Goal: Task Accomplishment & Management: Complete application form

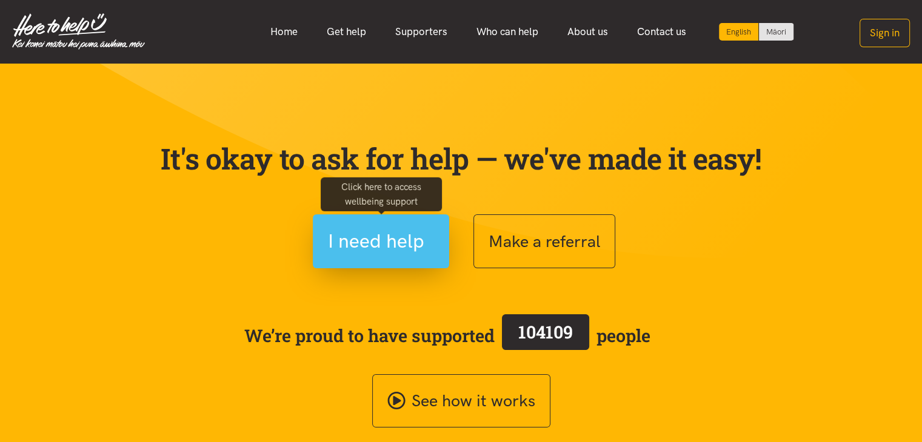
click at [359, 265] on button "I need help" at bounding box center [381, 242] width 136 height 54
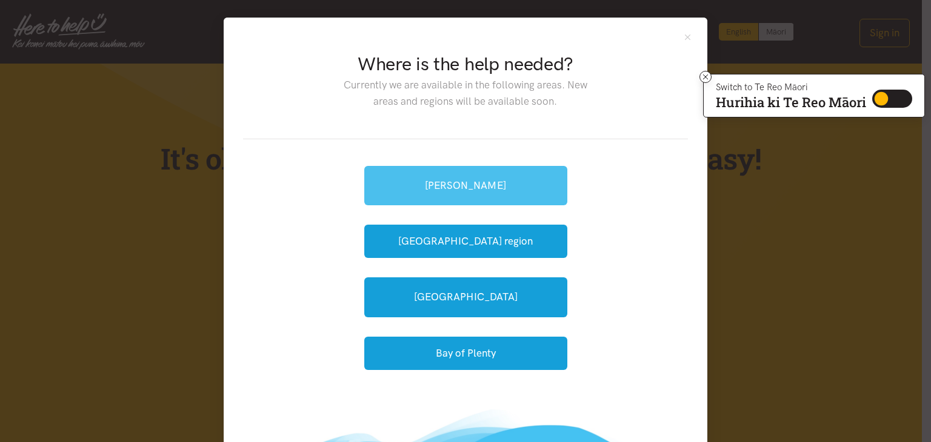
click at [492, 194] on link "[PERSON_NAME]" at bounding box center [465, 185] width 203 height 39
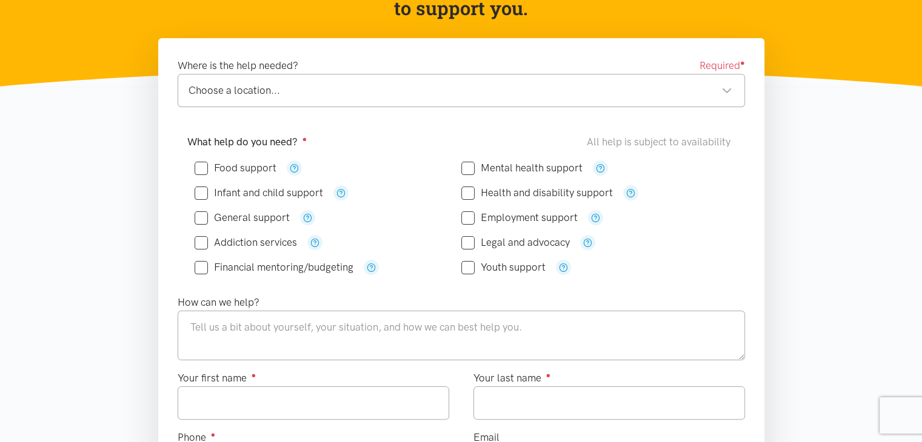
scroll to position [182, 0]
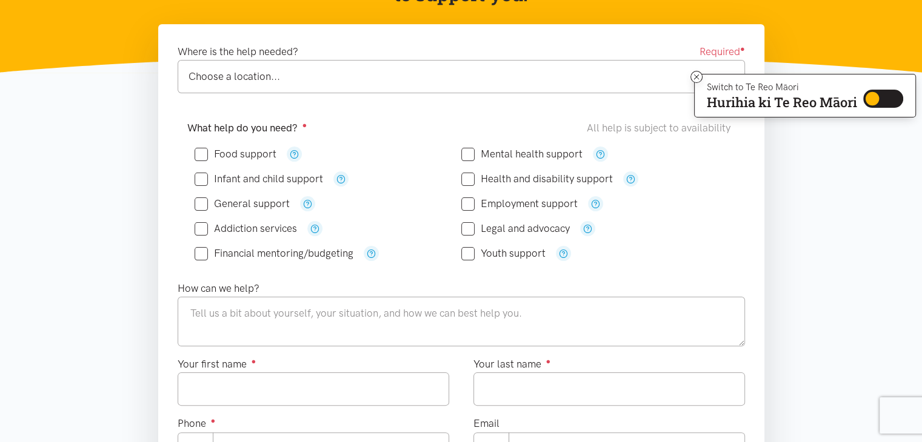
click at [204, 153] on input "Food support" at bounding box center [236, 154] width 82 height 10
checkbox input "true"
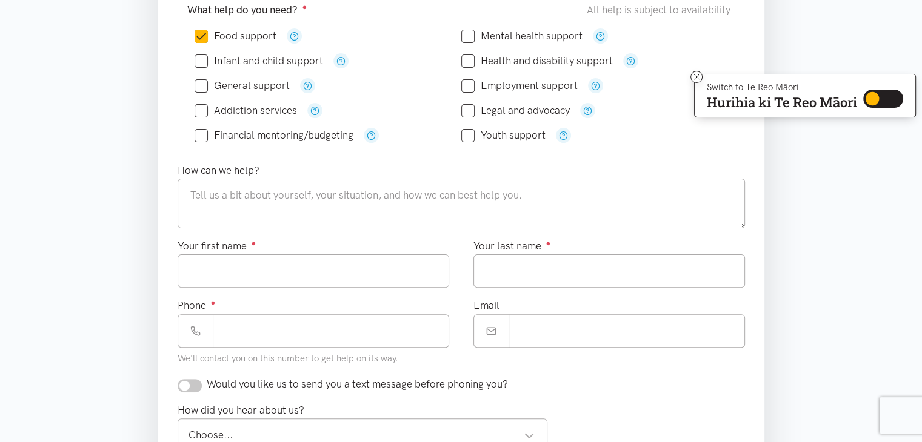
scroll to position [303, 0]
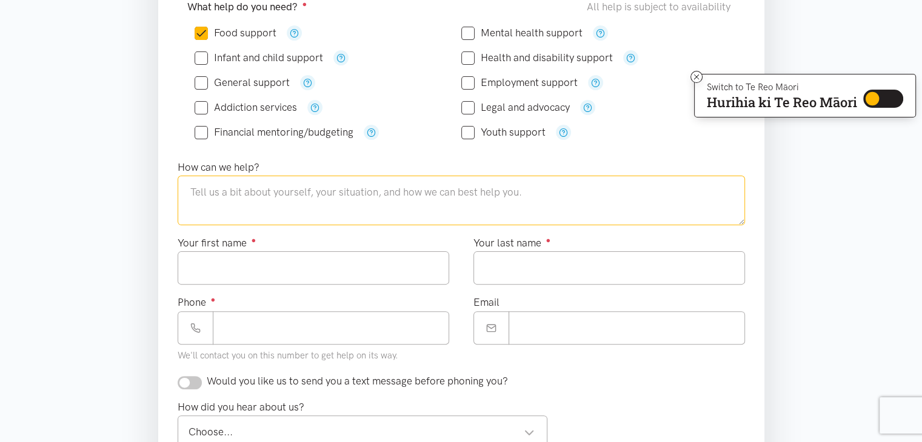
click at [303, 190] on textarea at bounding box center [461, 201] width 567 height 50
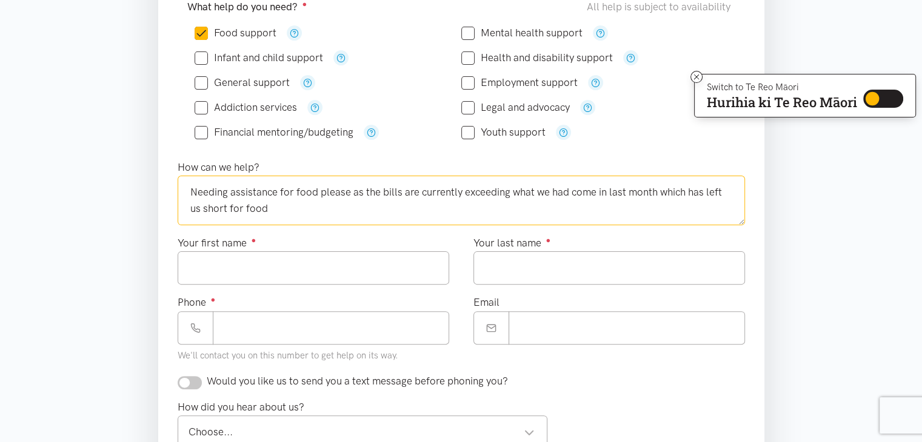
type textarea "Needing assistance for food please as the bills are currently exceeding what we…"
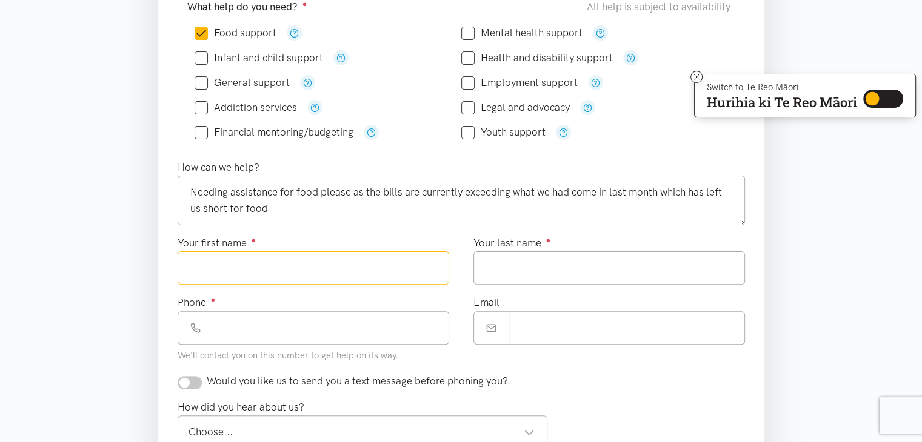
click at [255, 275] on input "Your first name ●" at bounding box center [313, 267] width 271 height 33
type input "******"
type input "*******"
type input "**********"
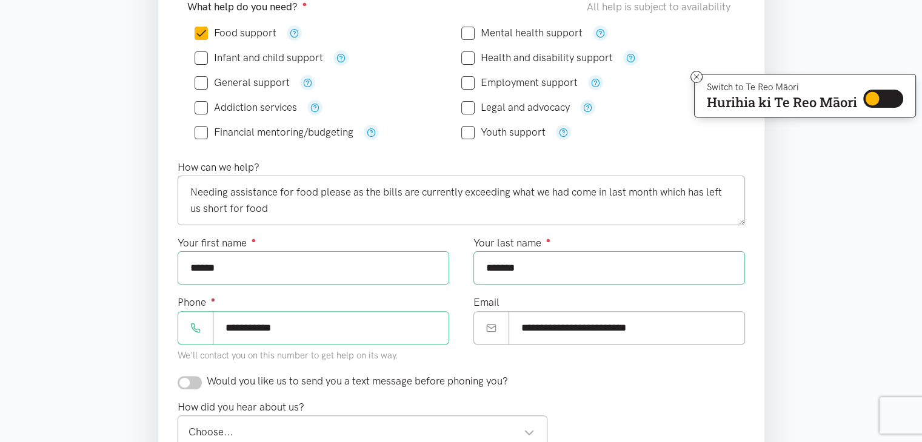
click at [597, 410] on div "How did you hear about us? Choose... Choose... Choose... 0800 number referral A…" at bounding box center [460, 428] width 591 height 59
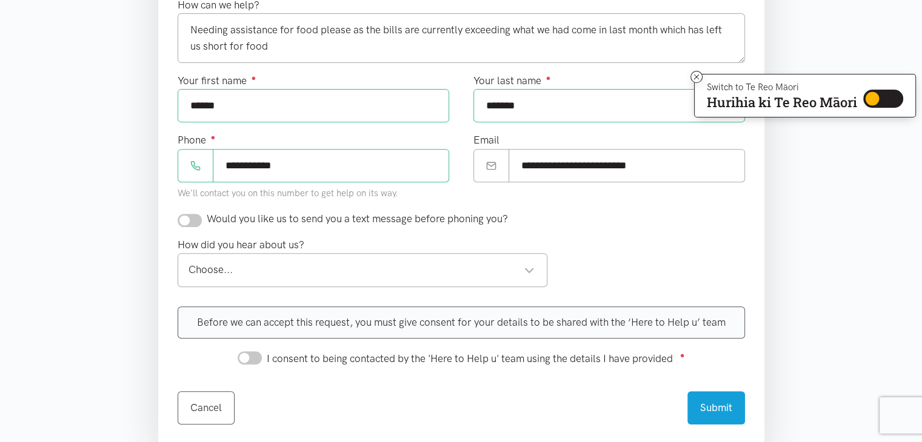
scroll to position [485, 0]
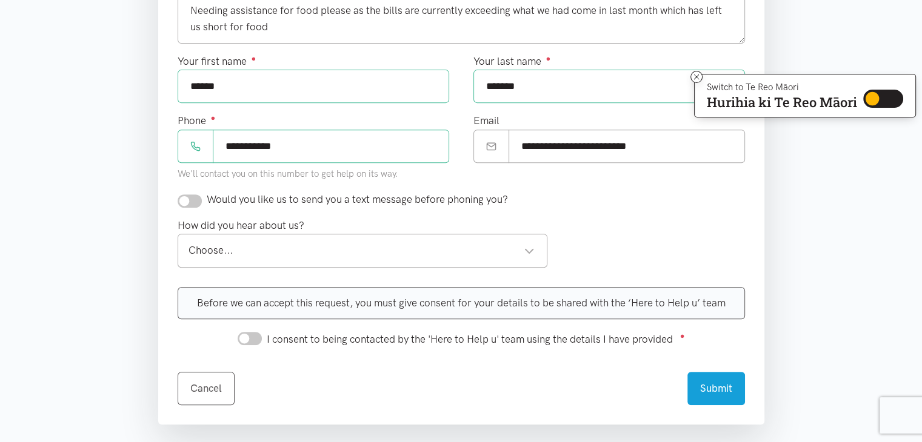
click at [188, 198] on input "checkbox" at bounding box center [190, 201] width 24 height 13
checkbox input "true"
click at [431, 261] on div "Choose... Choose..." at bounding box center [363, 250] width 370 height 33
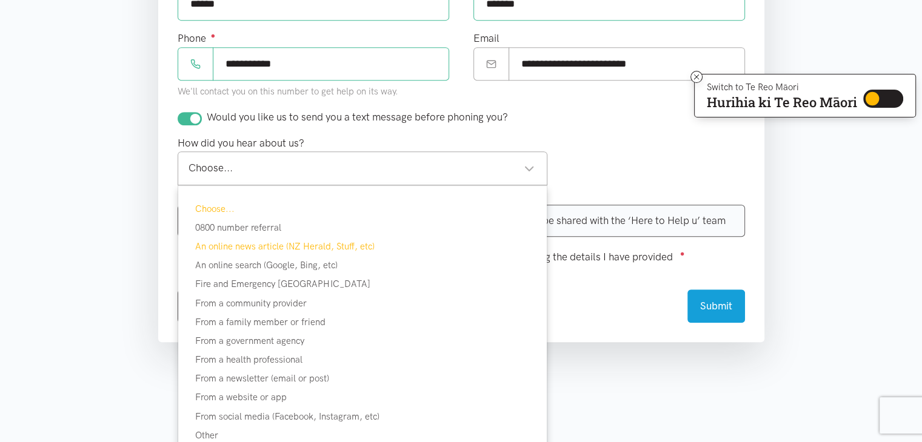
scroll to position [606, 0]
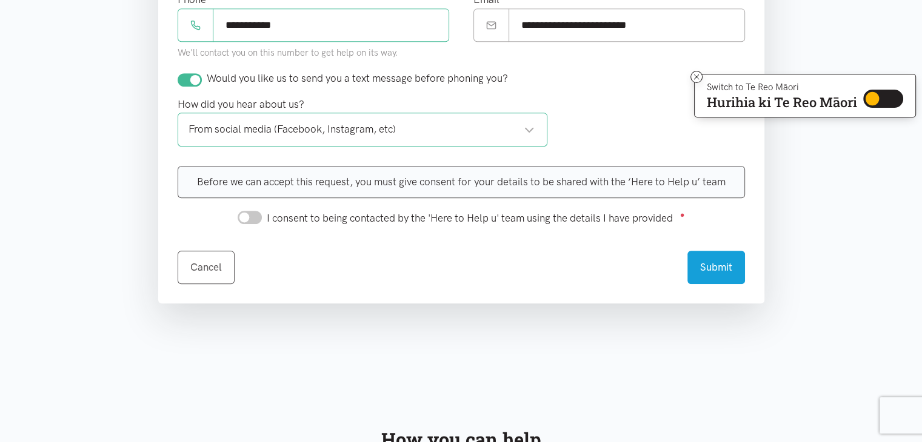
click at [245, 213] on input "I consent to being contacted by the 'Here to Help u' team using the details I h…" at bounding box center [250, 217] width 24 height 13
checkbox input "true"
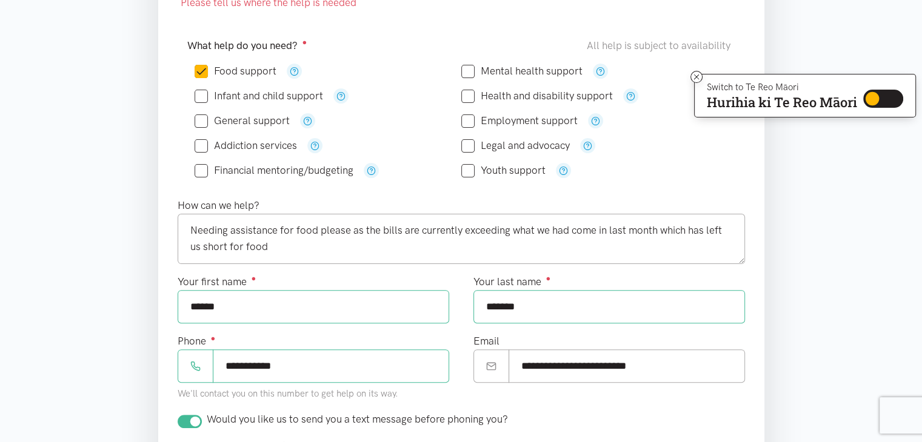
scroll to position [327, 0]
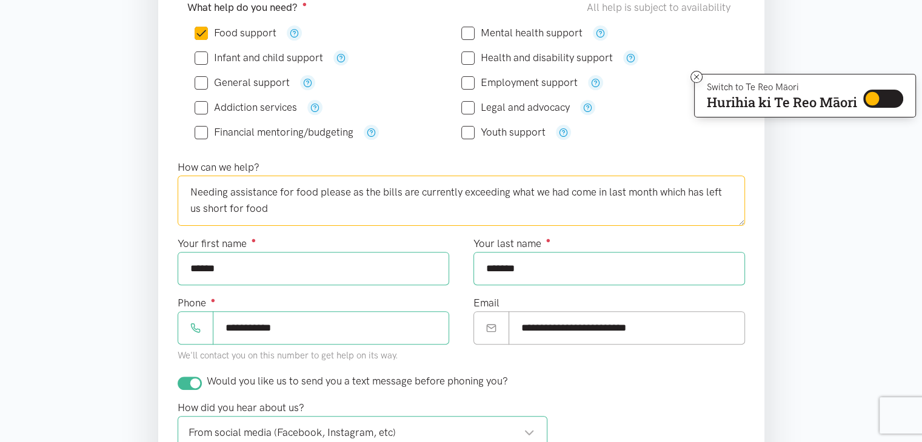
click at [302, 204] on textarea "Needing assistance for food please as the bills are currently exceeding what we…" at bounding box center [461, 201] width 567 height 50
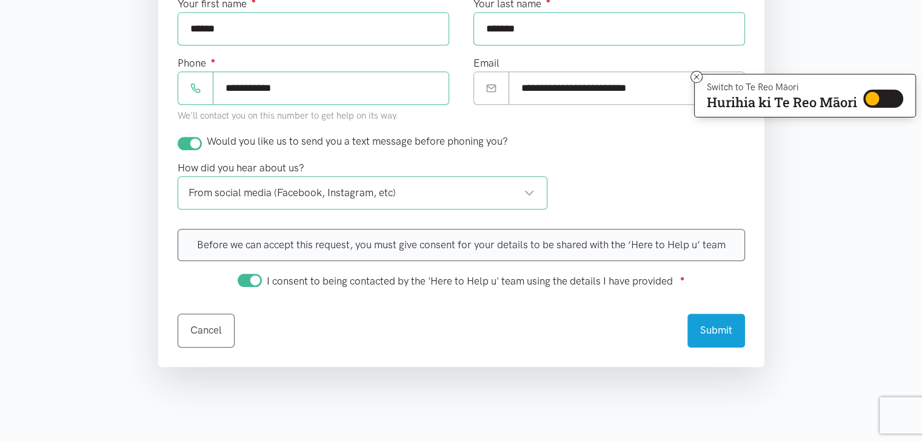
scroll to position [570, 0]
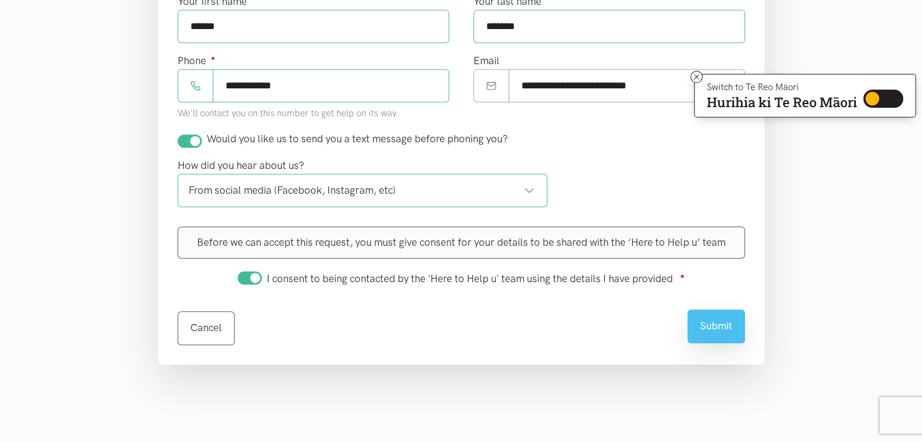
type textarea "Needing assistance for food please as the bills are currently exceeding what we…"
click at [708, 331] on button "Submit" at bounding box center [716, 326] width 58 height 33
click at [722, 320] on button "Submit" at bounding box center [716, 326] width 58 height 33
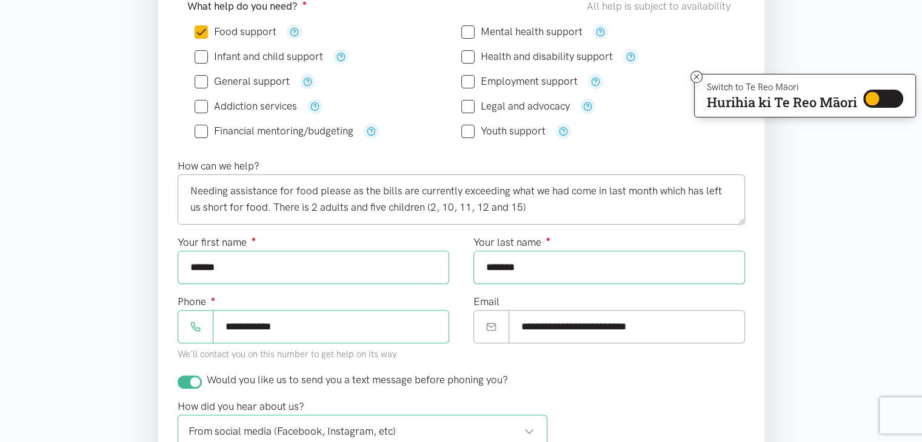
scroll to position [327, 0]
click at [695, 78] on icon at bounding box center [696, 77] width 9 height 9
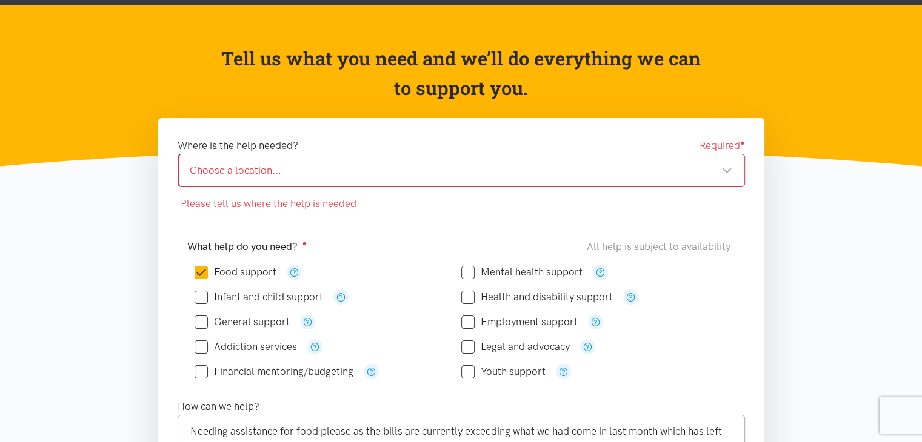
scroll to position [61, 0]
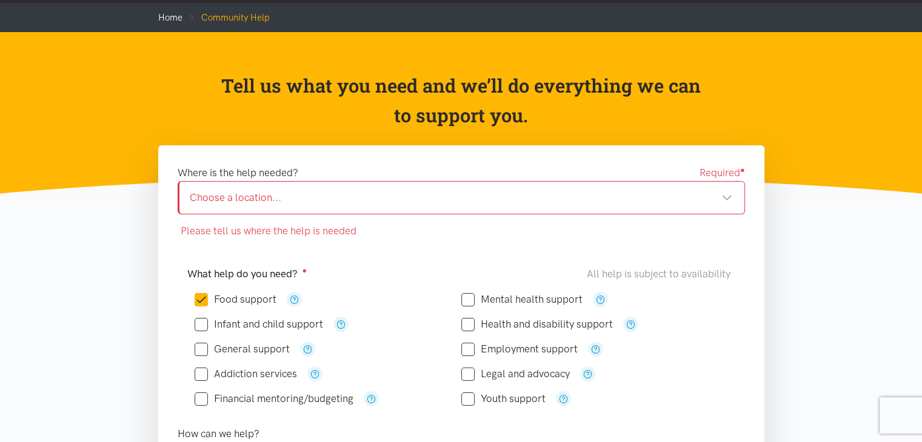
click at [490, 195] on div "Choose a location..." at bounding box center [461, 198] width 542 height 16
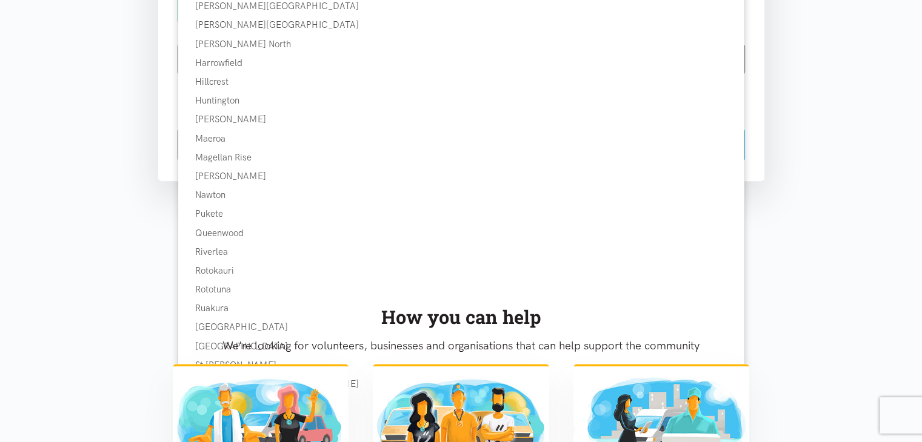
scroll to position [788, 0]
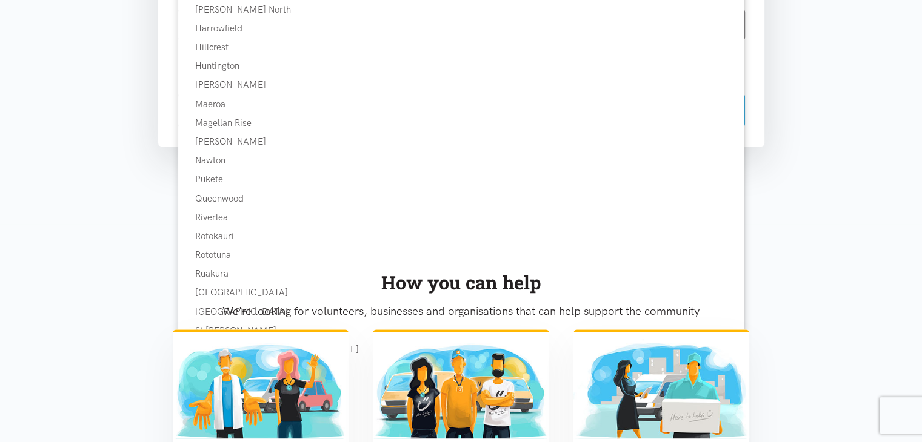
click at [225, 253] on div "How you can help We're looking for volunteers, businesses and organisations tha…" at bounding box center [461, 431] width 606 height 356
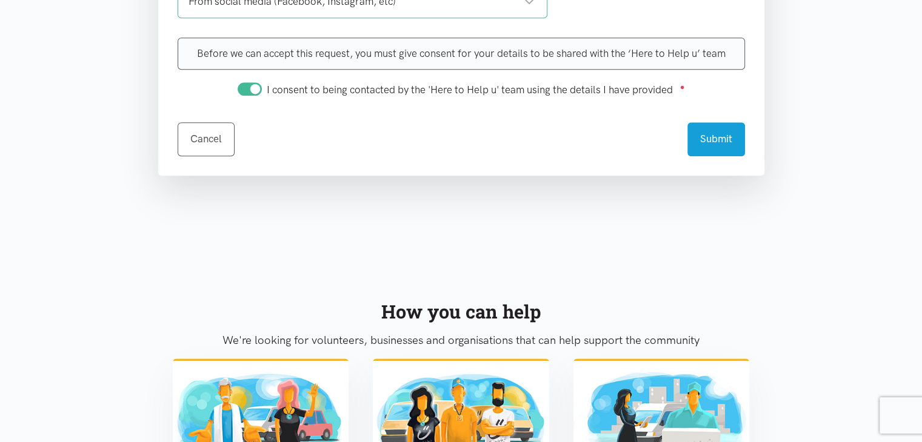
scroll to position [606, 0]
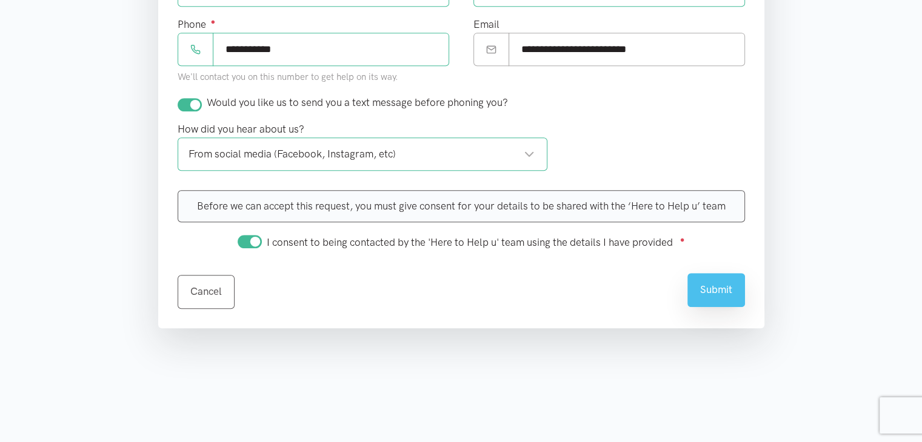
click at [722, 295] on button "Submit" at bounding box center [716, 289] width 58 height 33
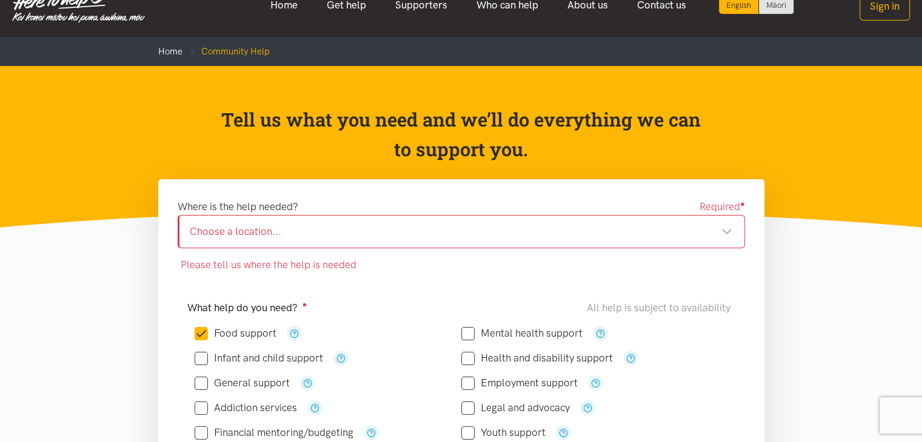
scroll to position [0, 0]
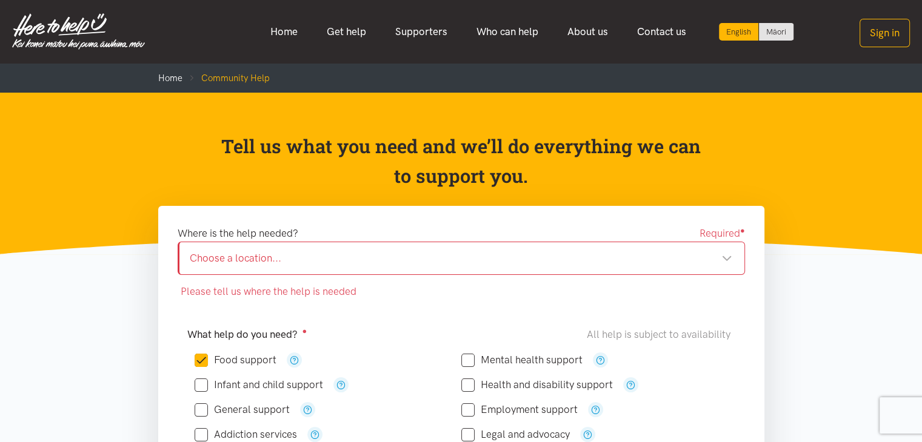
click at [448, 260] on div "Choose a location..." at bounding box center [461, 258] width 542 height 16
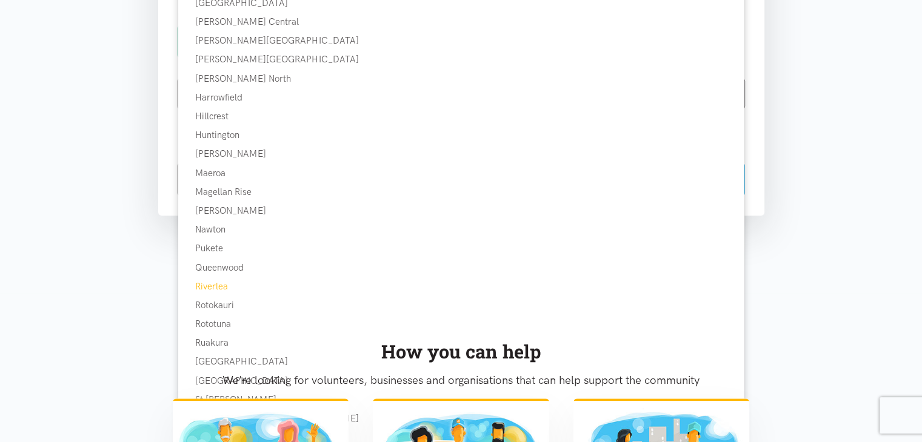
scroll to position [727, 0]
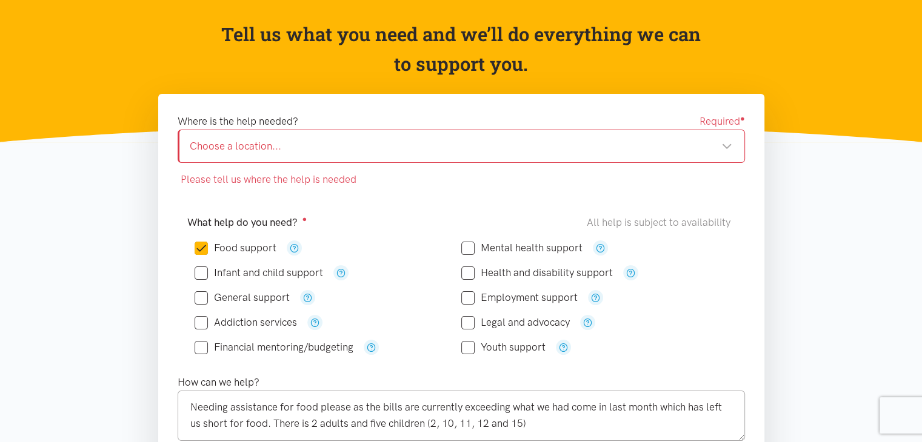
scroll to position [0, 0]
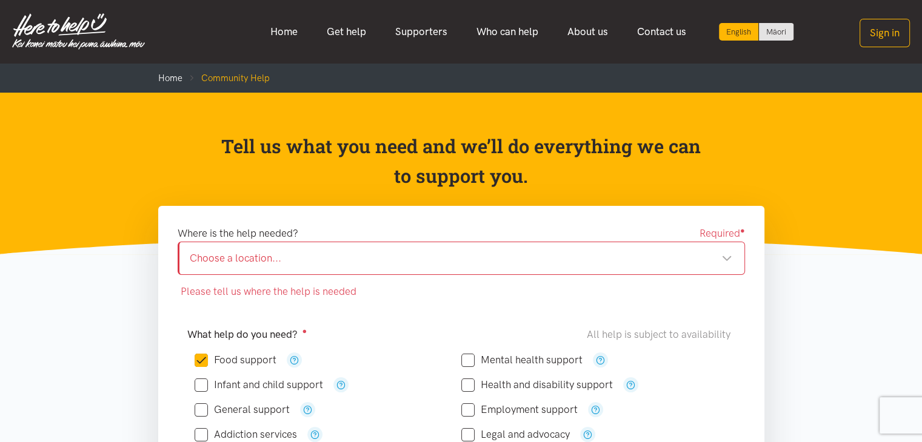
drag, startPoint x: 296, startPoint y: 248, endPoint x: 290, endPoint y: 254, distance: 8.2
click at [294, 248] on div "Choose a location... Choose a location..." at bounding box center [461, 258] width 567 height 33
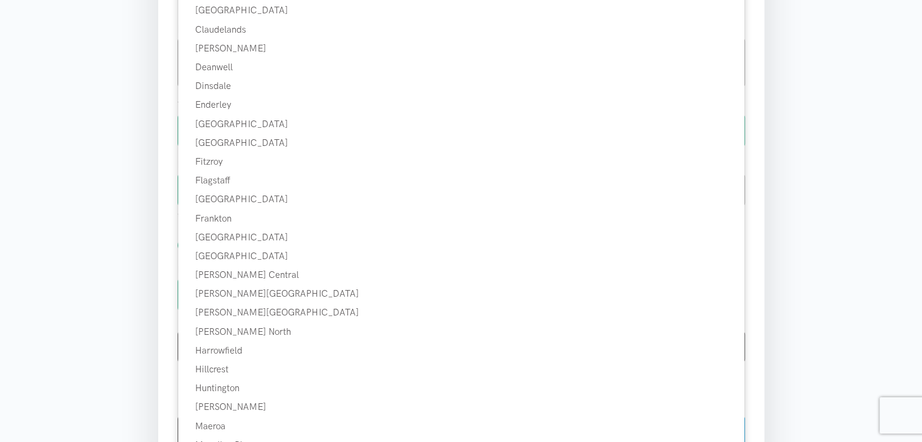
scroll to position [667, 0]
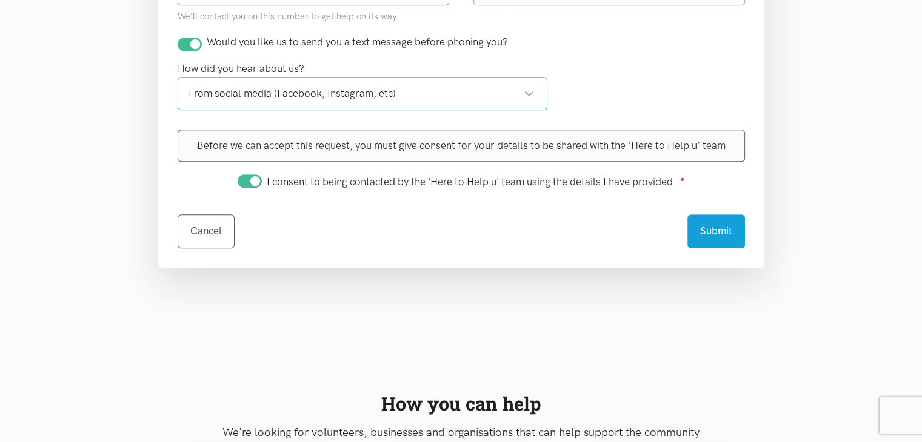
drag, startPoint x: 221, startPoint y: 377, endPoint x: 235, endPoint y: 362, distance: 20.1
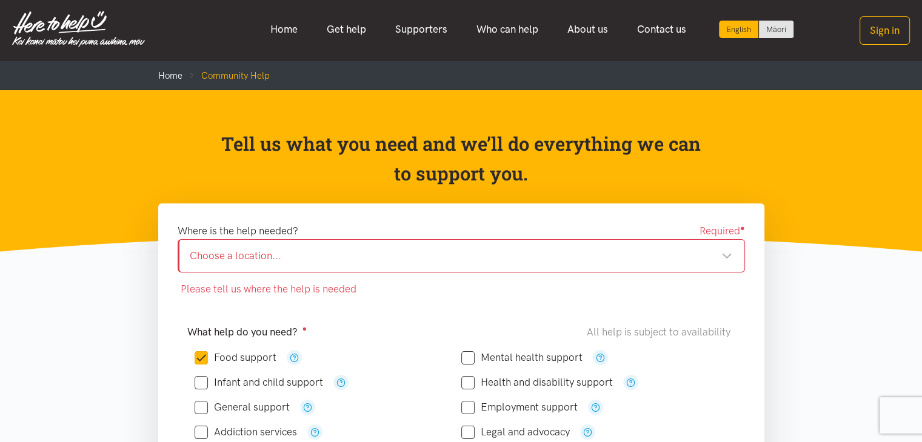
scroll to position [0, 0]
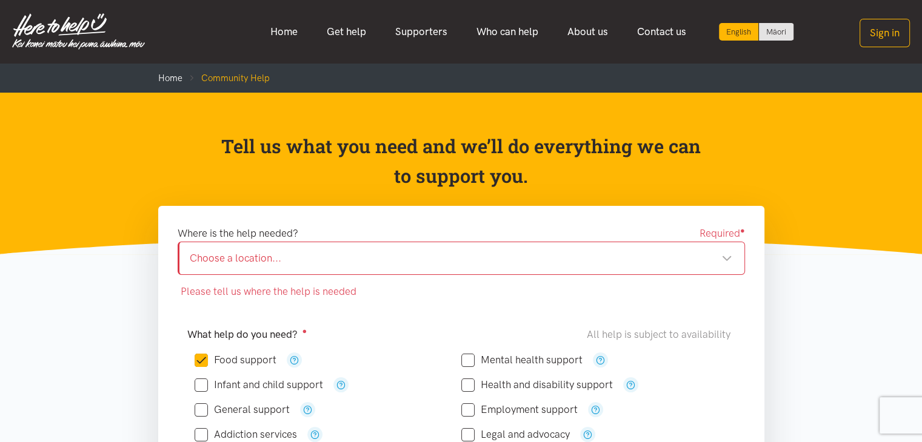
click at [275, 253] on div "Choose a location..." at bounding box center [461, 258] width 542 height 16
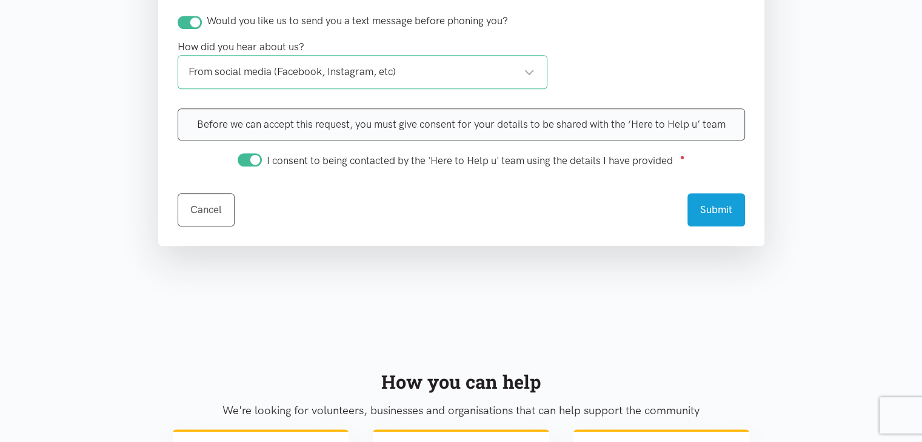
scroll to position [667, 0]
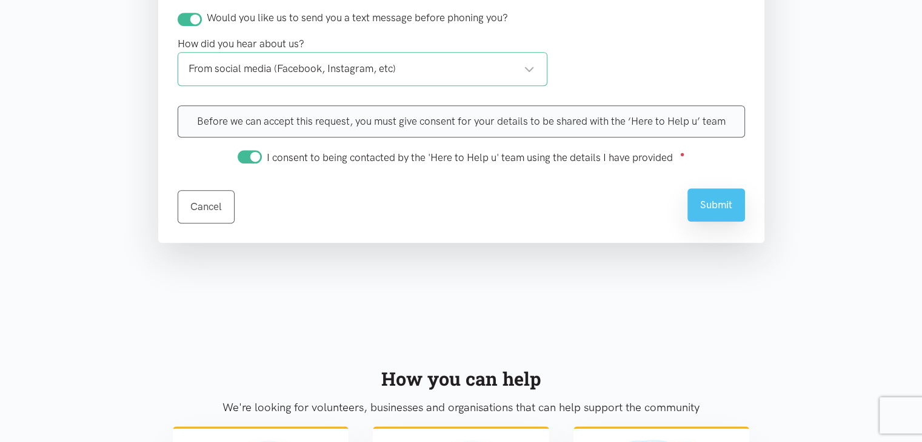
click at [725, 210] on button "Submit" at bounding box center [716, 204] width 58 height 33
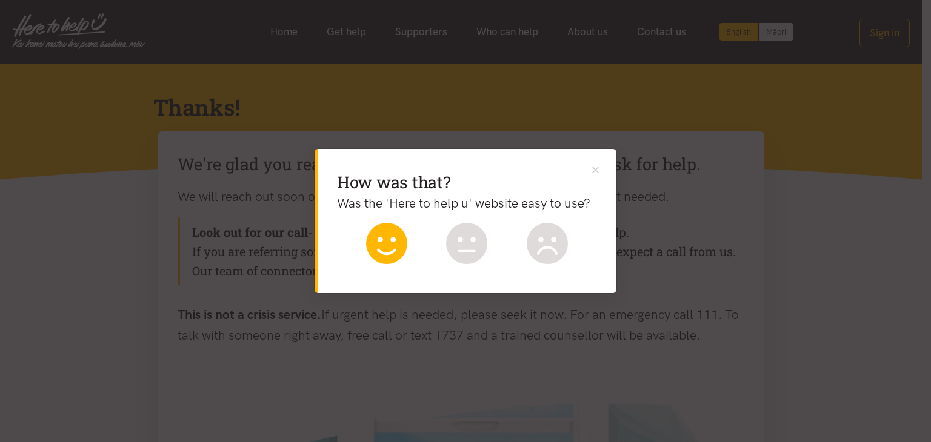
click at [392, 244] on icon at bounding box center [386, 243] width 41 height 41
